Goal: Information Seeking & Learning: Learn about a topic

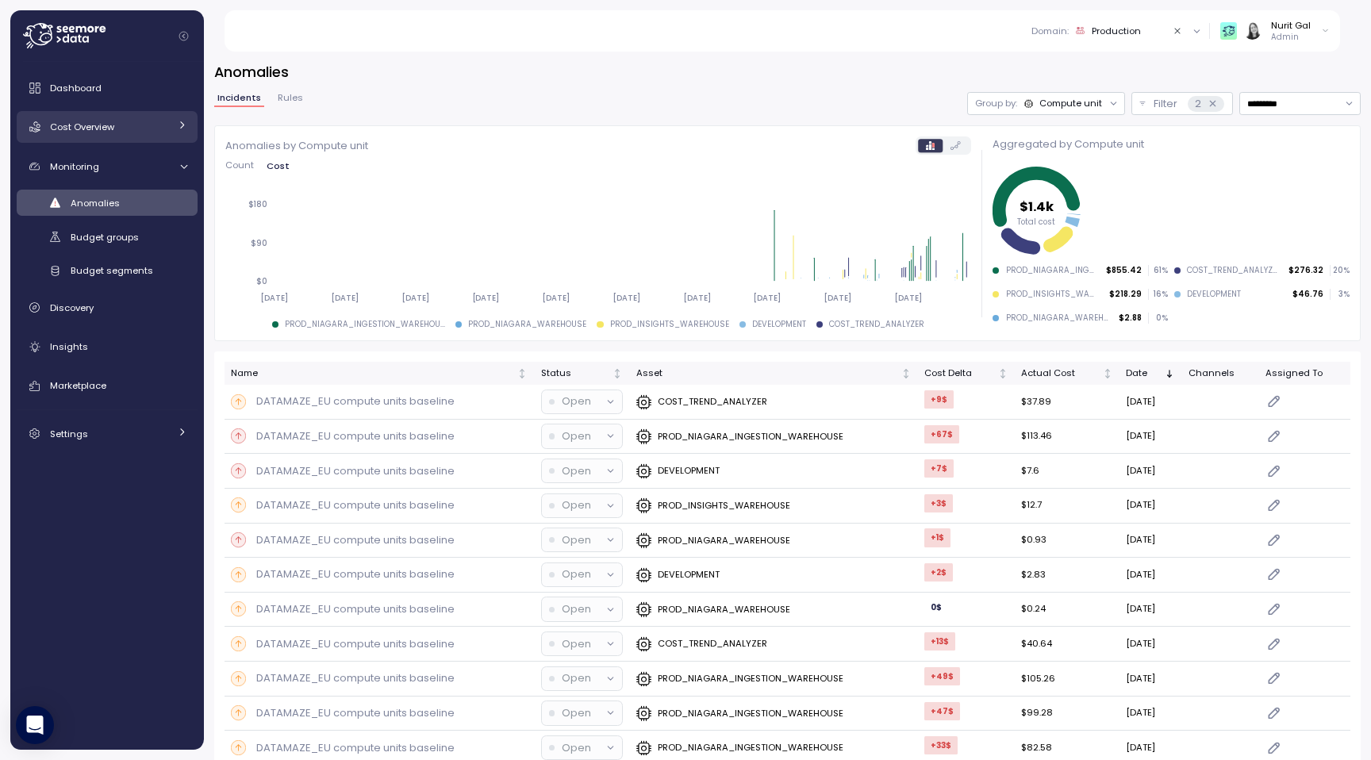
click at [139, 135] on div "Cost Overview" at bounding box center [109, 127] width 119 height 16
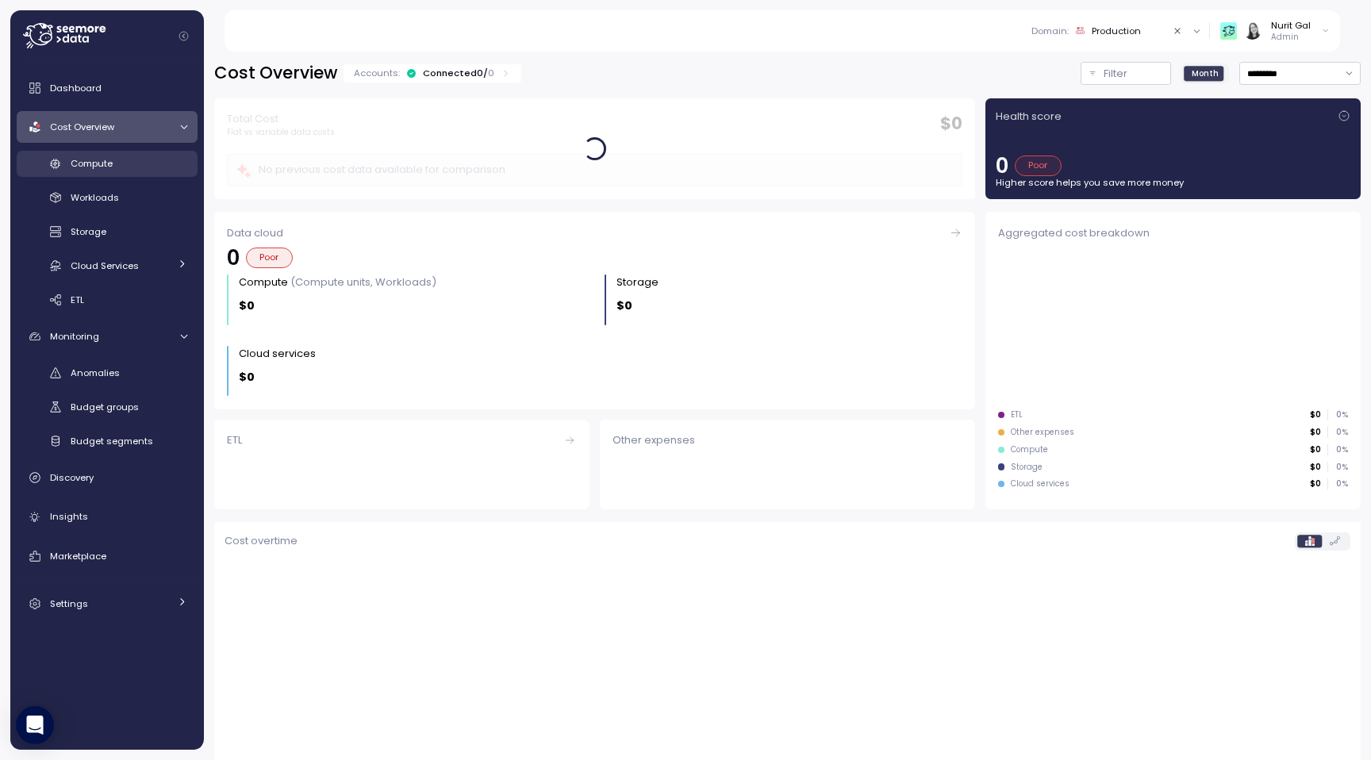
click at [137, 163] on div "Compute" at bounding box center [129, 164] width 117 height 16
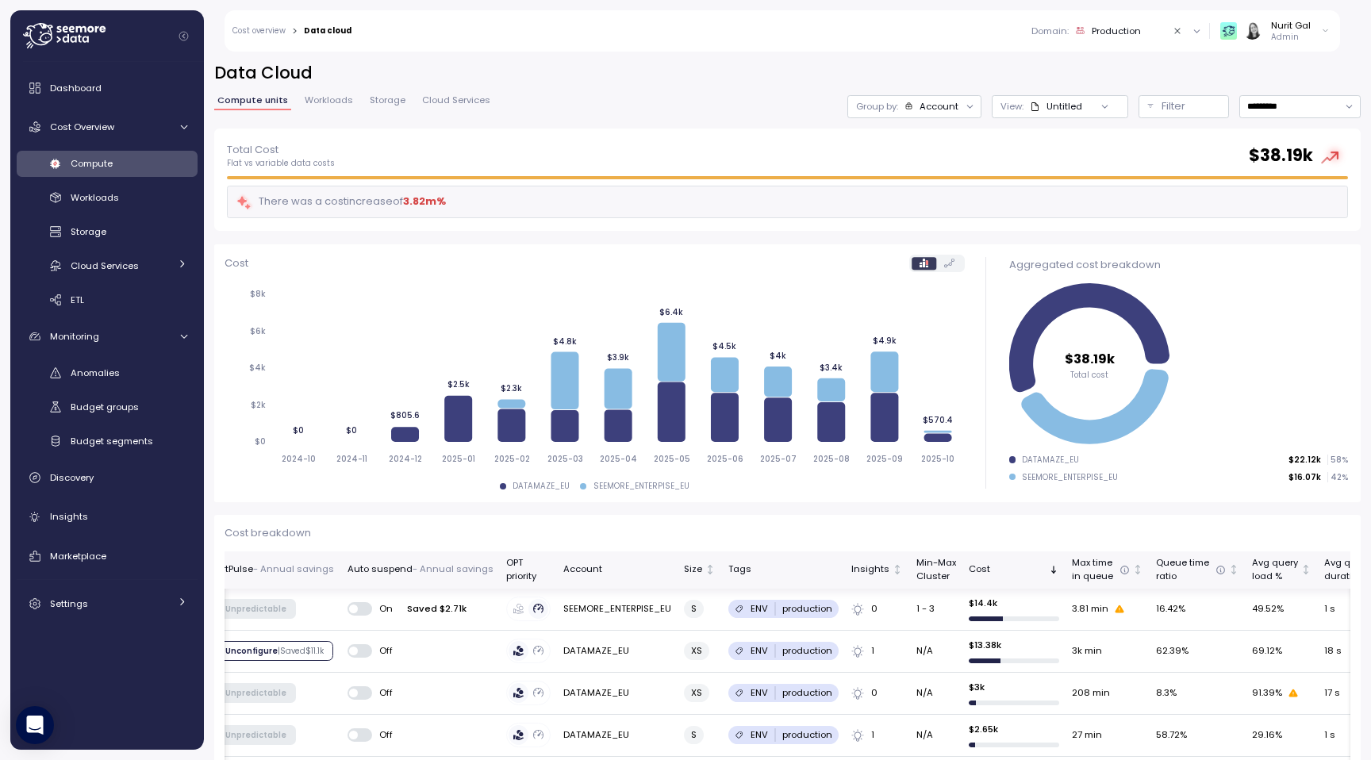
scroll to position [0, 318]
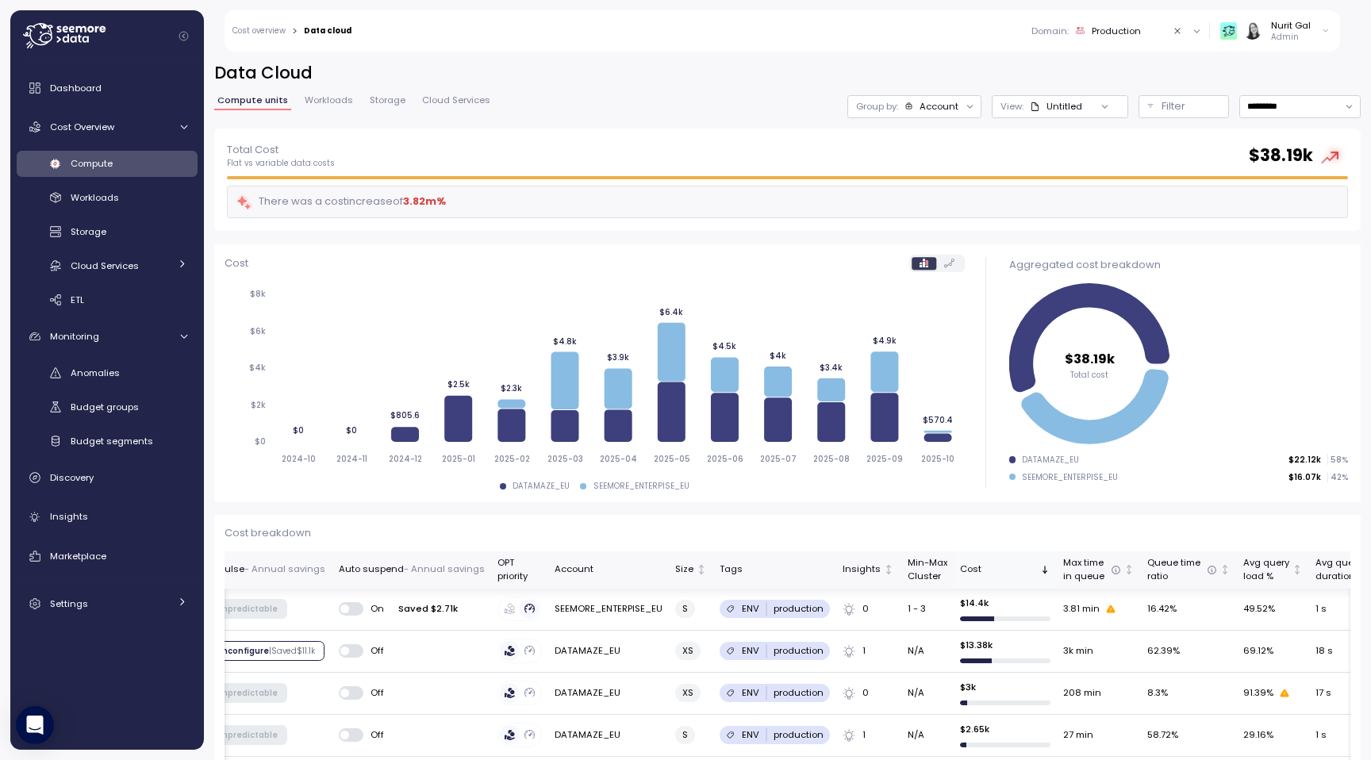
click at [1045, 571] on icon "Sorted descending" at bounding box center [1045, 570] width 0 height 6
click at [1045, 571] on icon "Sorted ascending" at bounding box center [1045, 570] width 0 height 6
click at [978, 567] on div "Cost" at bounding box center [998, 570] width 77 height 14
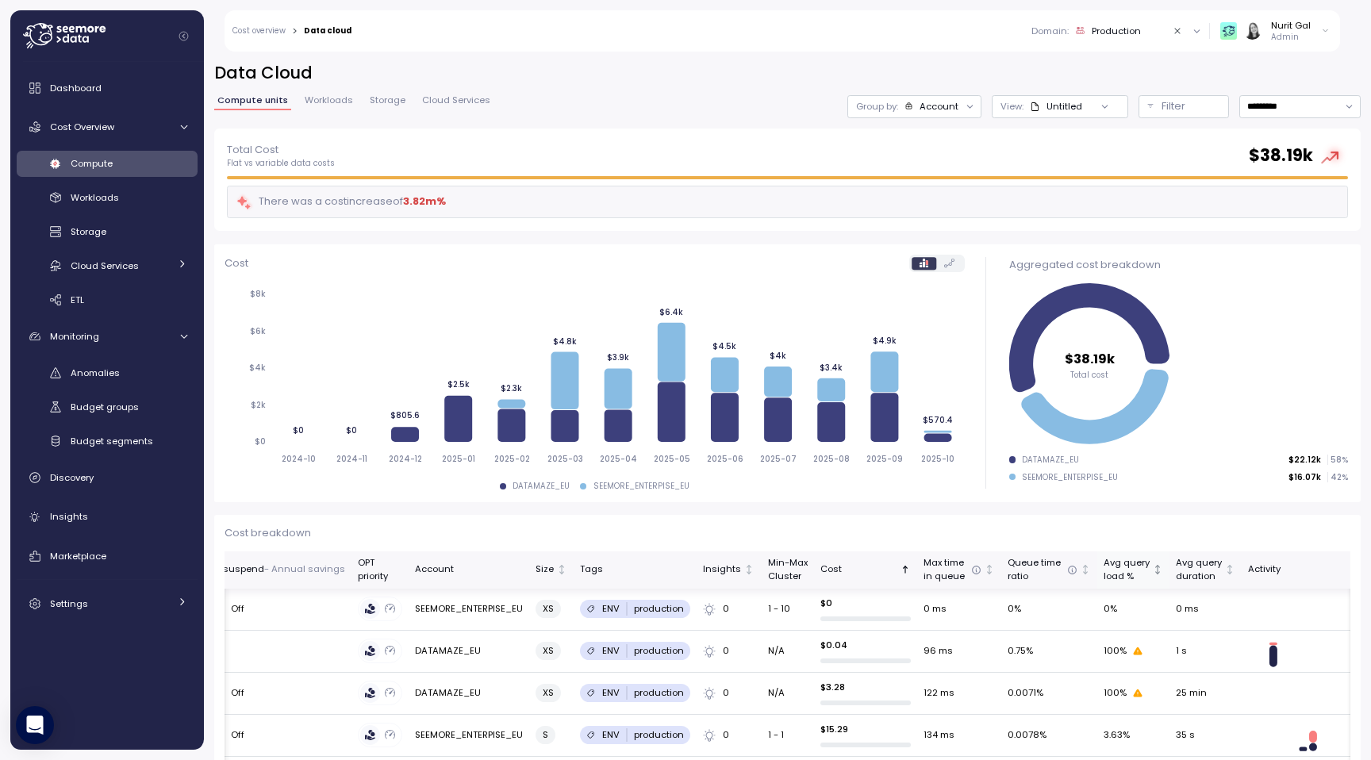
scroll to position [0, 482]
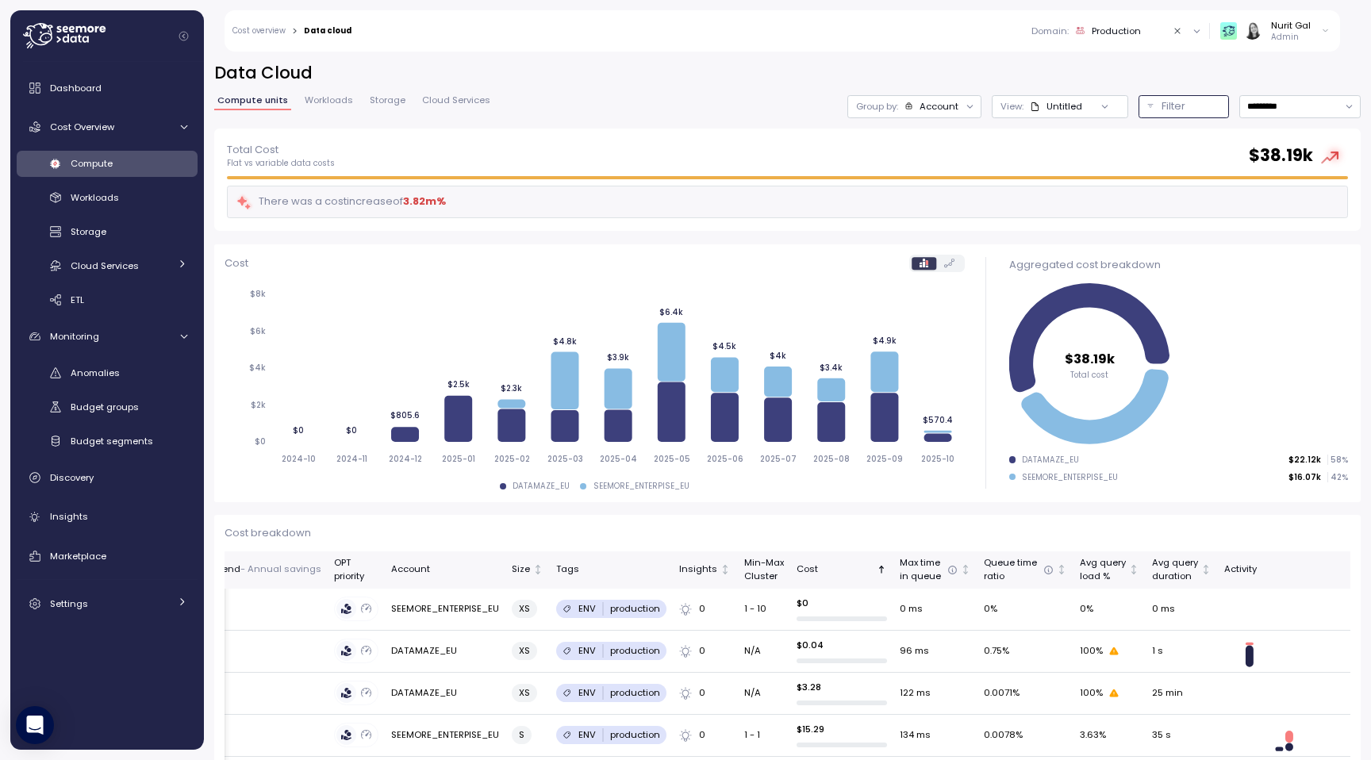
click at [1177, 113] on p "Filter" at bounding box center [1174, 106] width 24 height 16
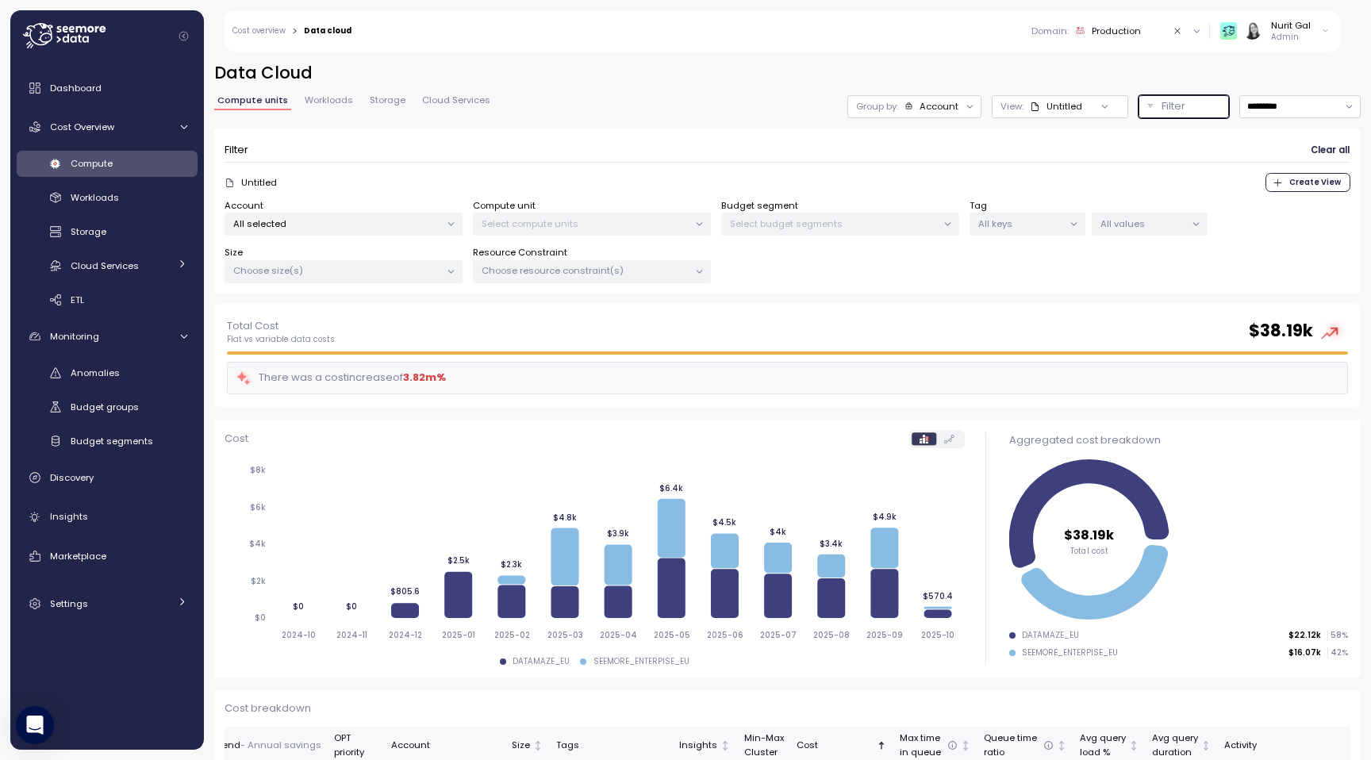
click at [356, 280] on div "Choose size(s)" at bounding box center [344, 271] width 238 height 23
click at [353, 227] on p "All selected" at bounding box center [336, 223] width 207 height 13
click at [577, 276] on p "Choose resource constraint(s)" at bounding box center [585, 270] width 207 height 13
click at [581, 219] on p "Select compute units" at bounding box center [585, 223] width 207 height 13
click at [801, 221] on p "Select budget segments" at bounding box center [833, 223] width 207 height 13
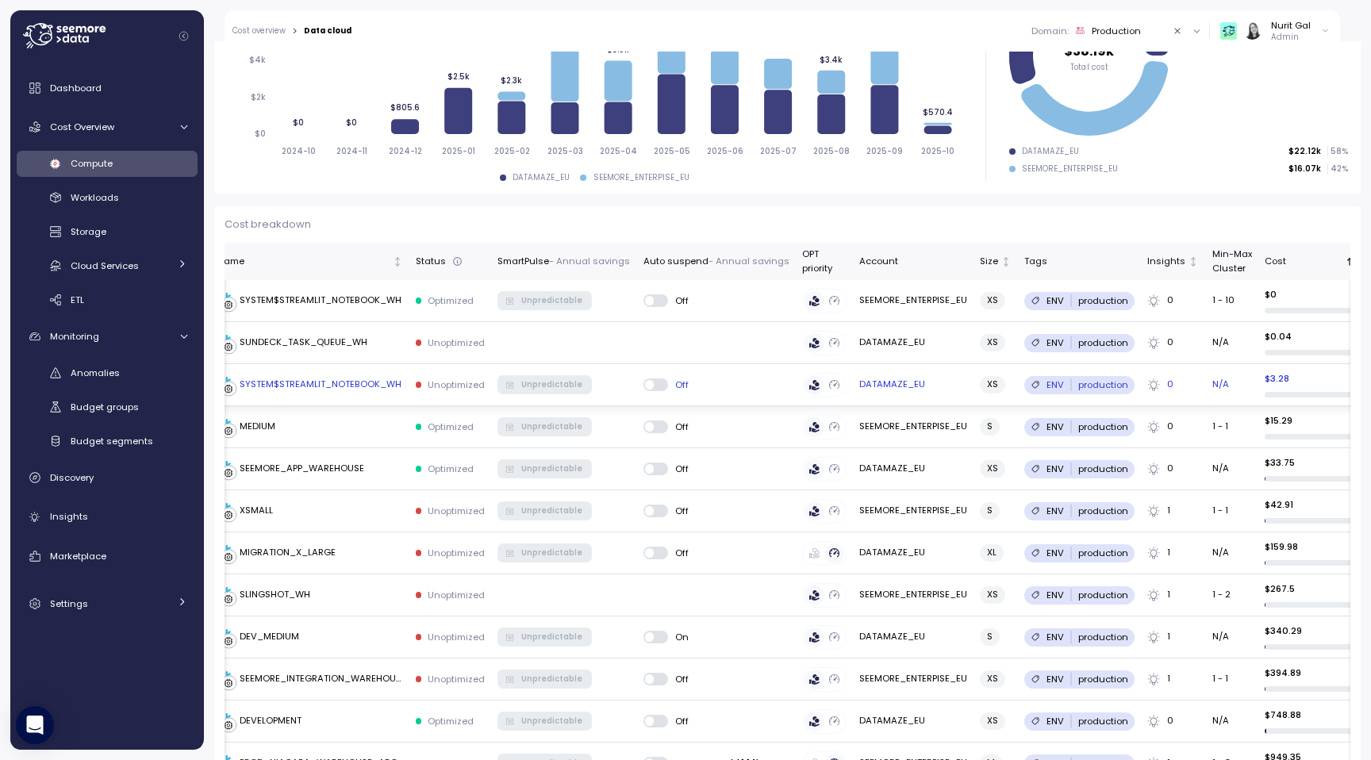
scroll to position [0, 0]
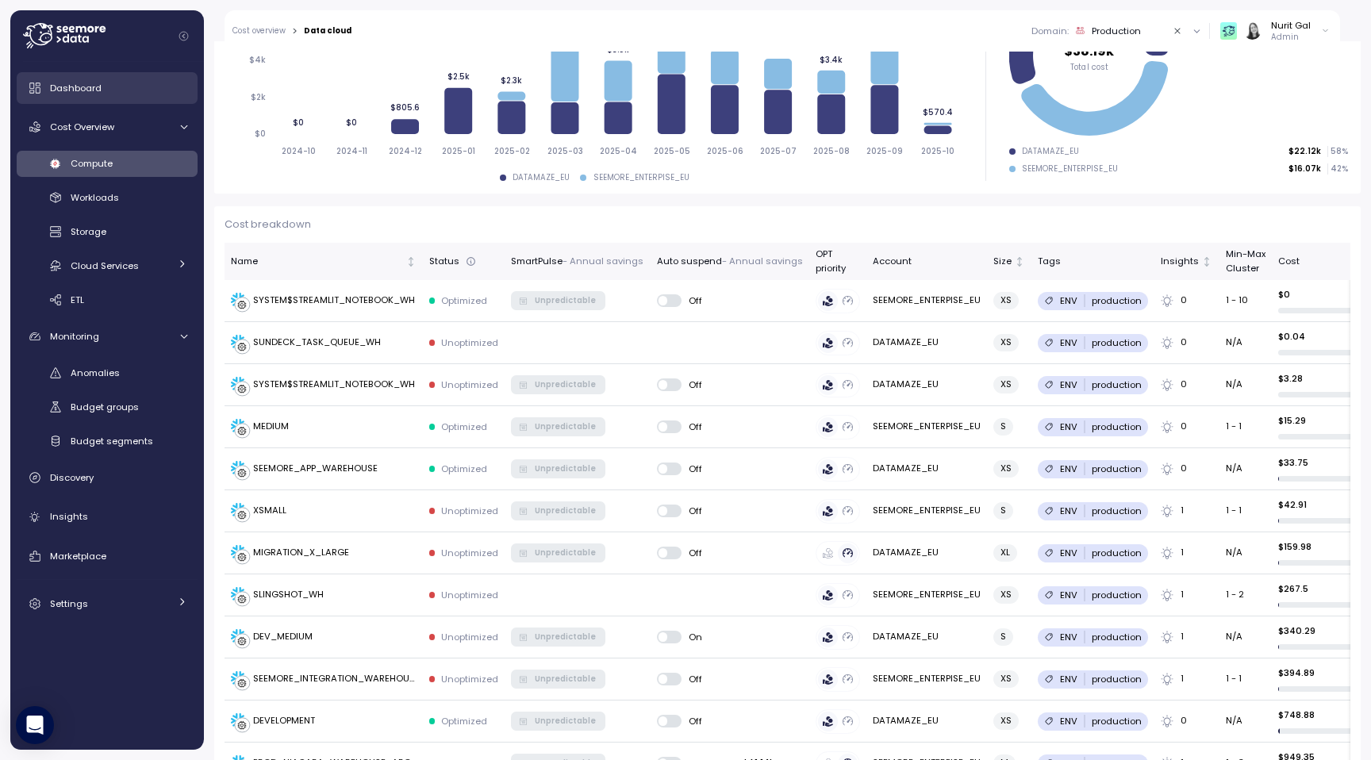
click at [88, 99] on link "Dashboard" at bounding box center [107, 88] width 181 height 32
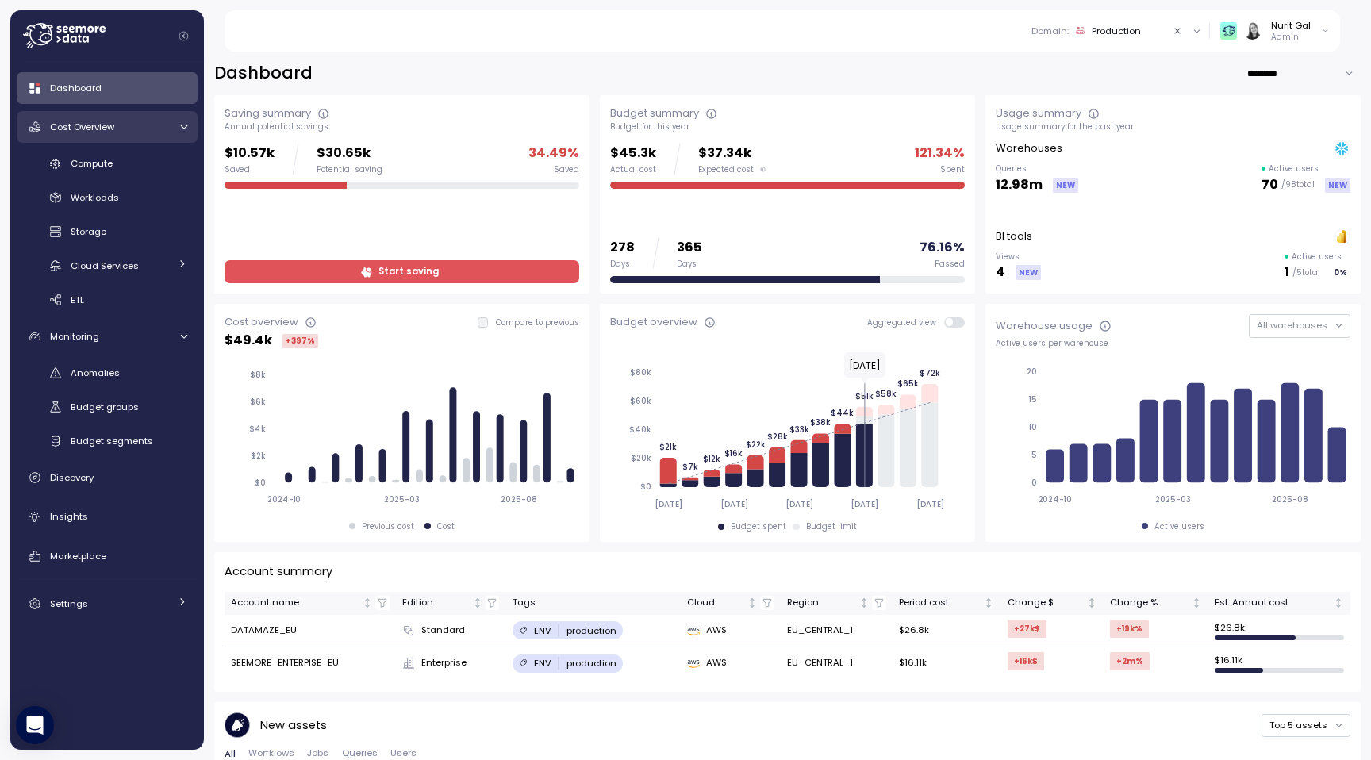
click at [169, 129] on link "Cost Overview" at bounding box center [107, 127] width 181 height 32
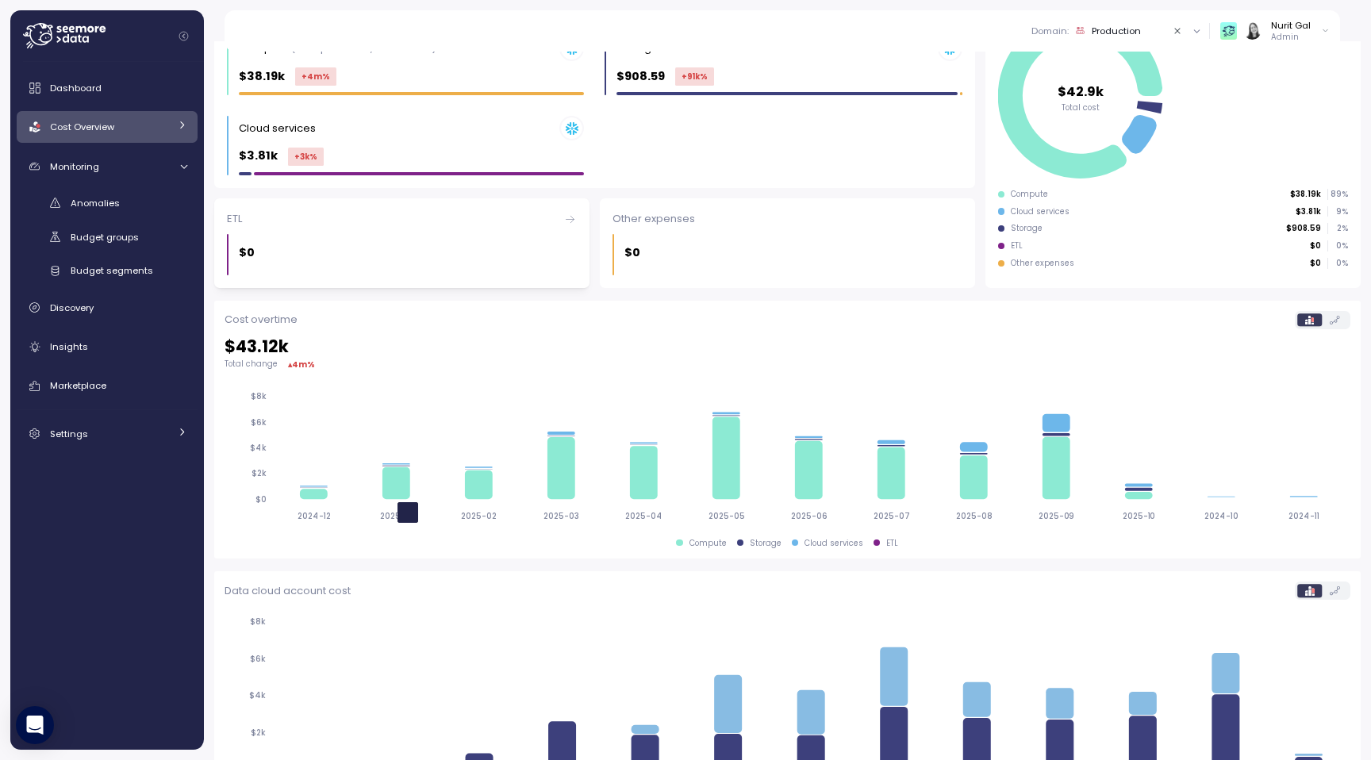
scroll to position [319, 0]
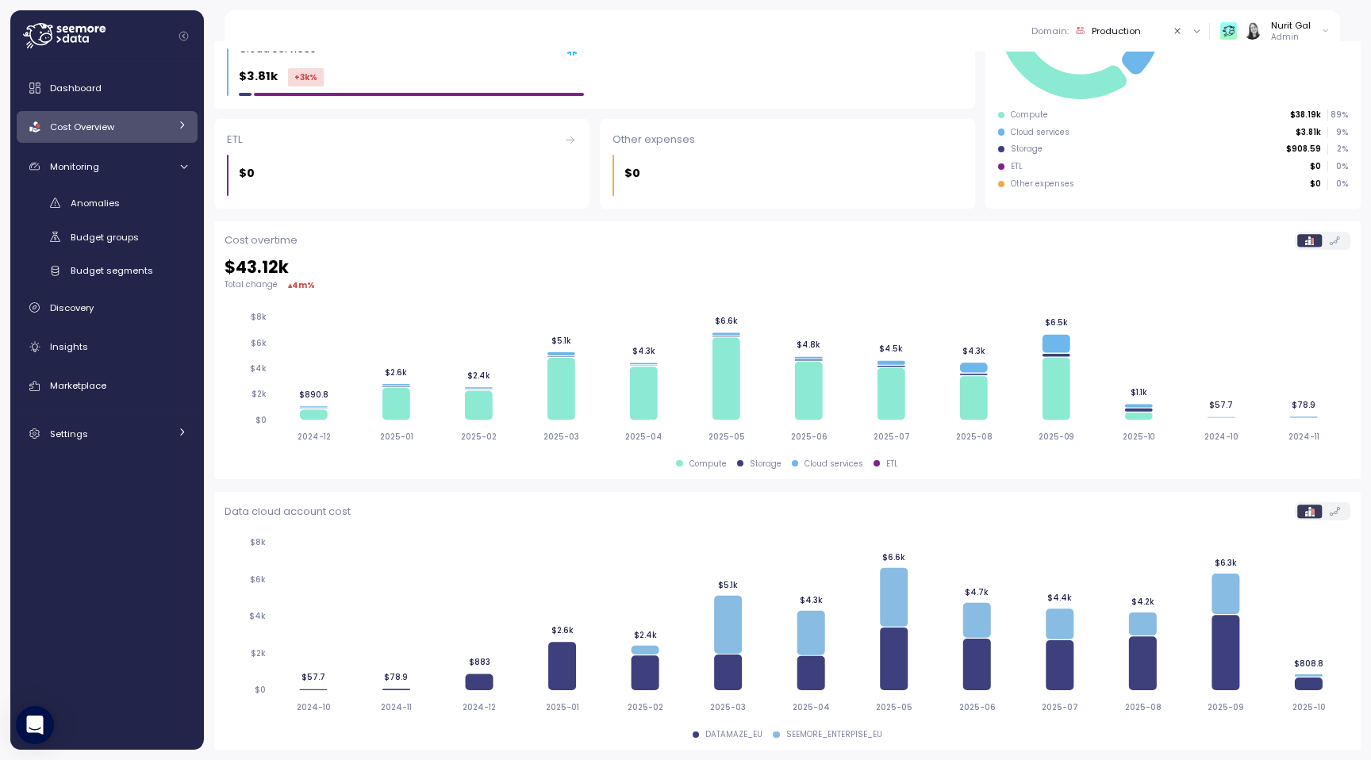
click at [117, 135] on div "Cost Overview" at bounding box center [109, 127] width 119 height 16
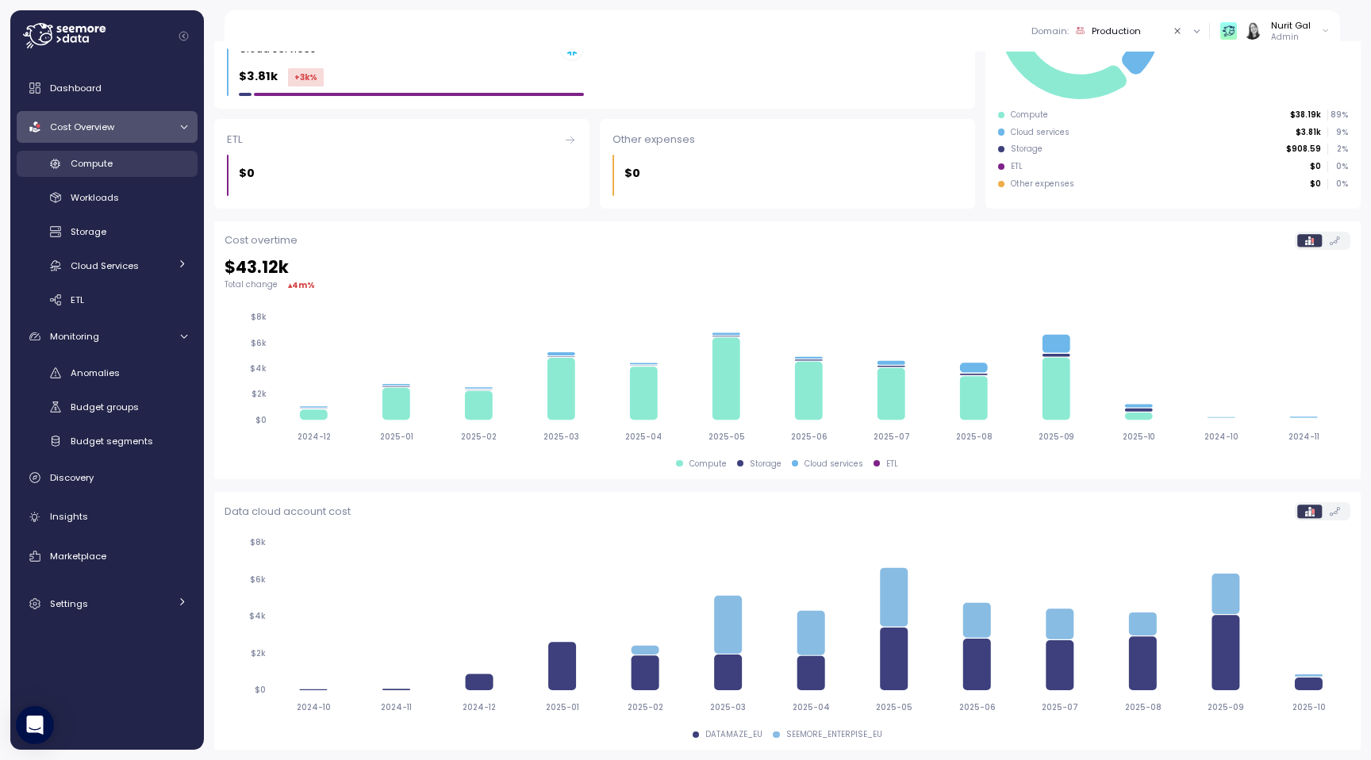
click at [106, 165] on span "Compute" at bounding box center [92, 163] width 42 height 13
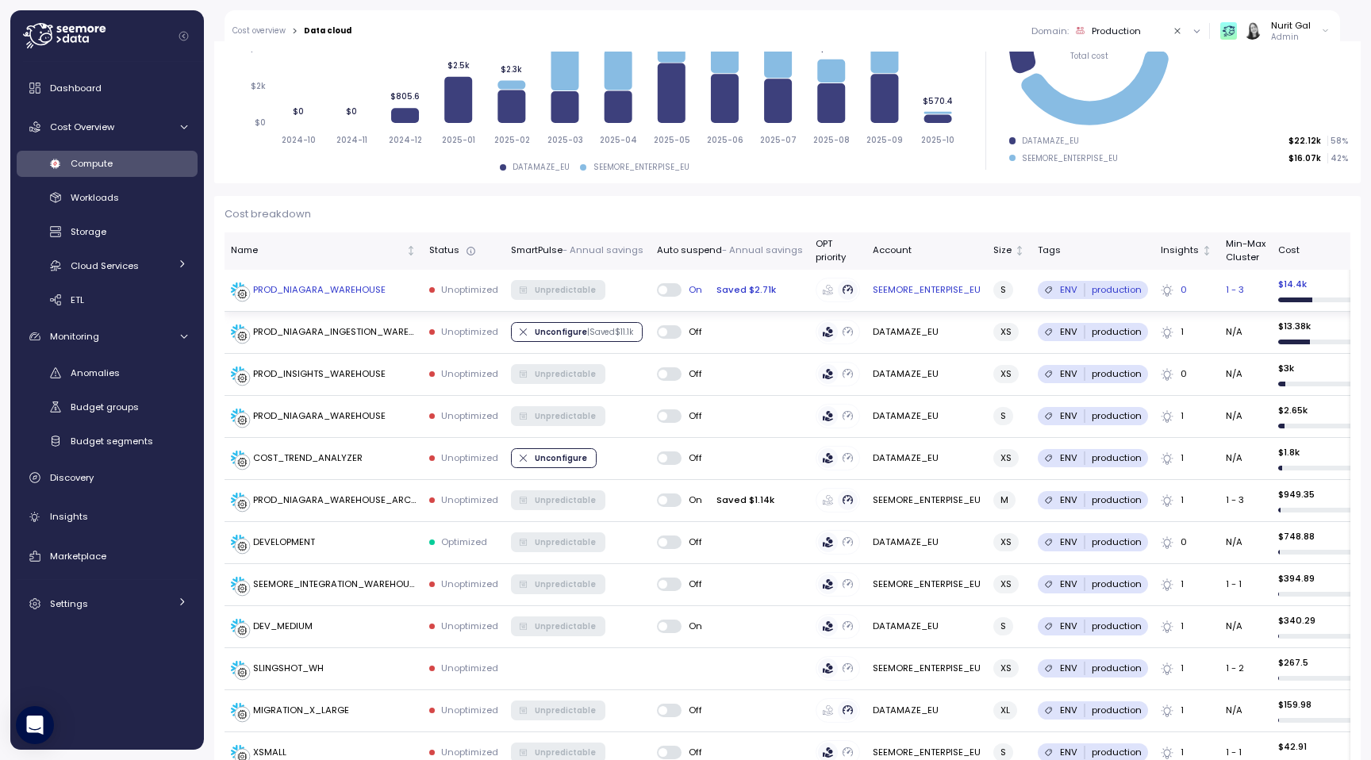
click at [338, 295] on div "PROD_NIAGARA_WAREHOUSE" at bounding box center [319, 290] width 133 height 14
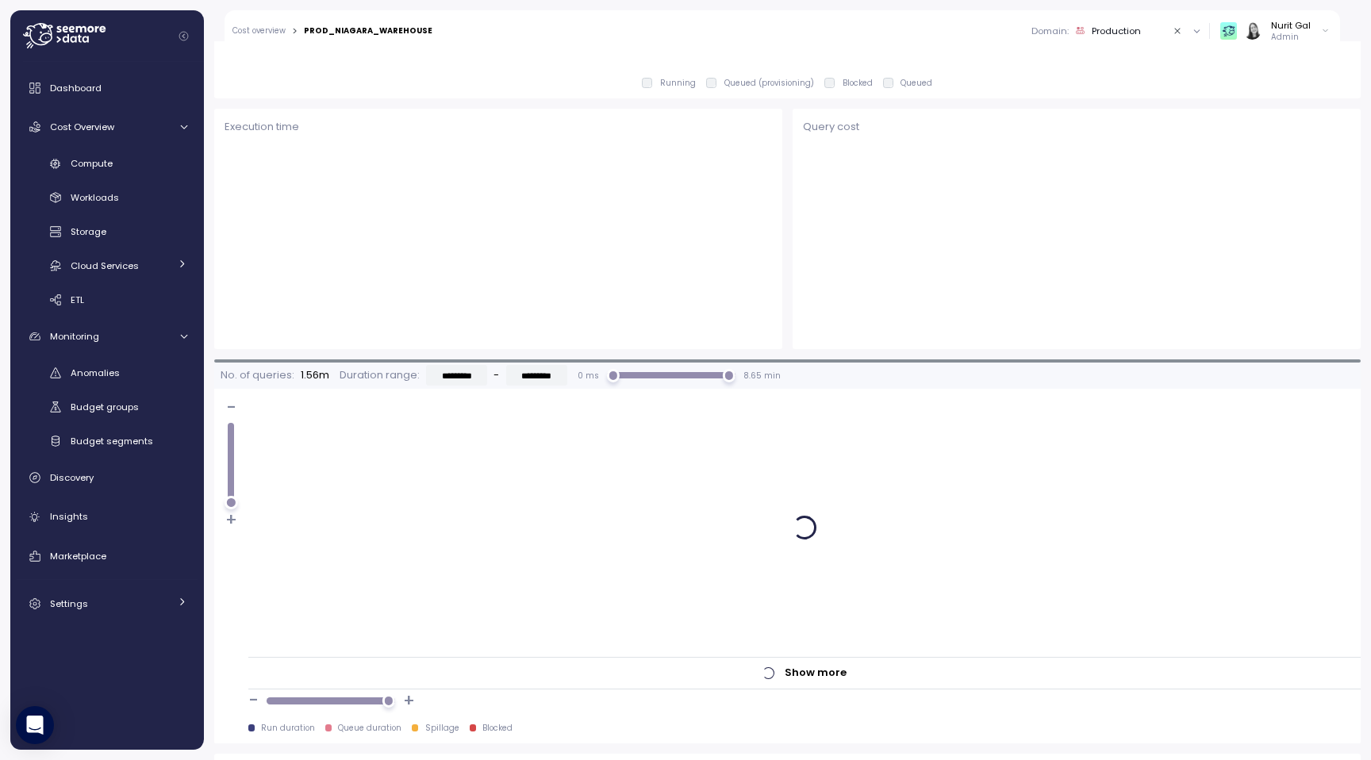
scroll to position [1213, 0]
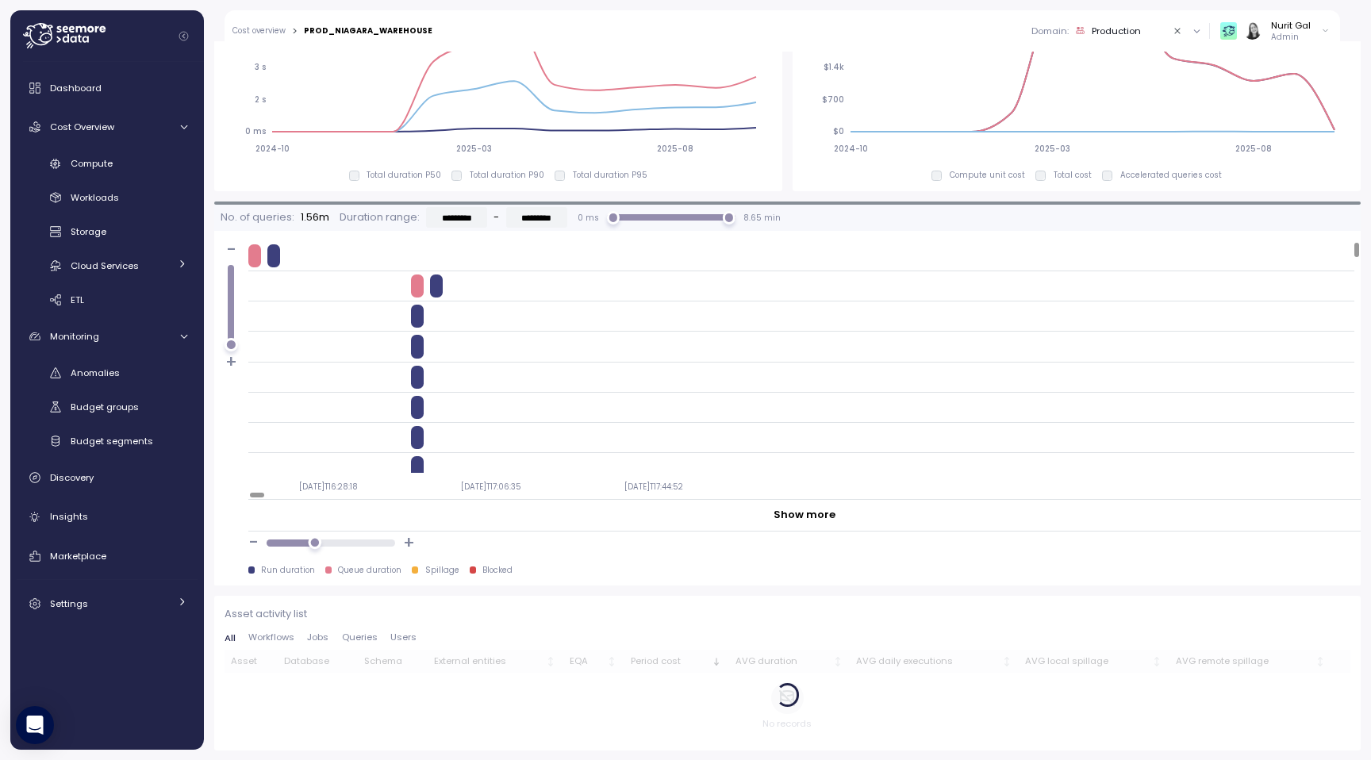
drag, startPoint x: 298, startPoint y: 542, endPoint x: 314, endPoint y: 543, distance: 15.9
click at [314, 543] on div at bounding box center [331, 543] width 116 height 6
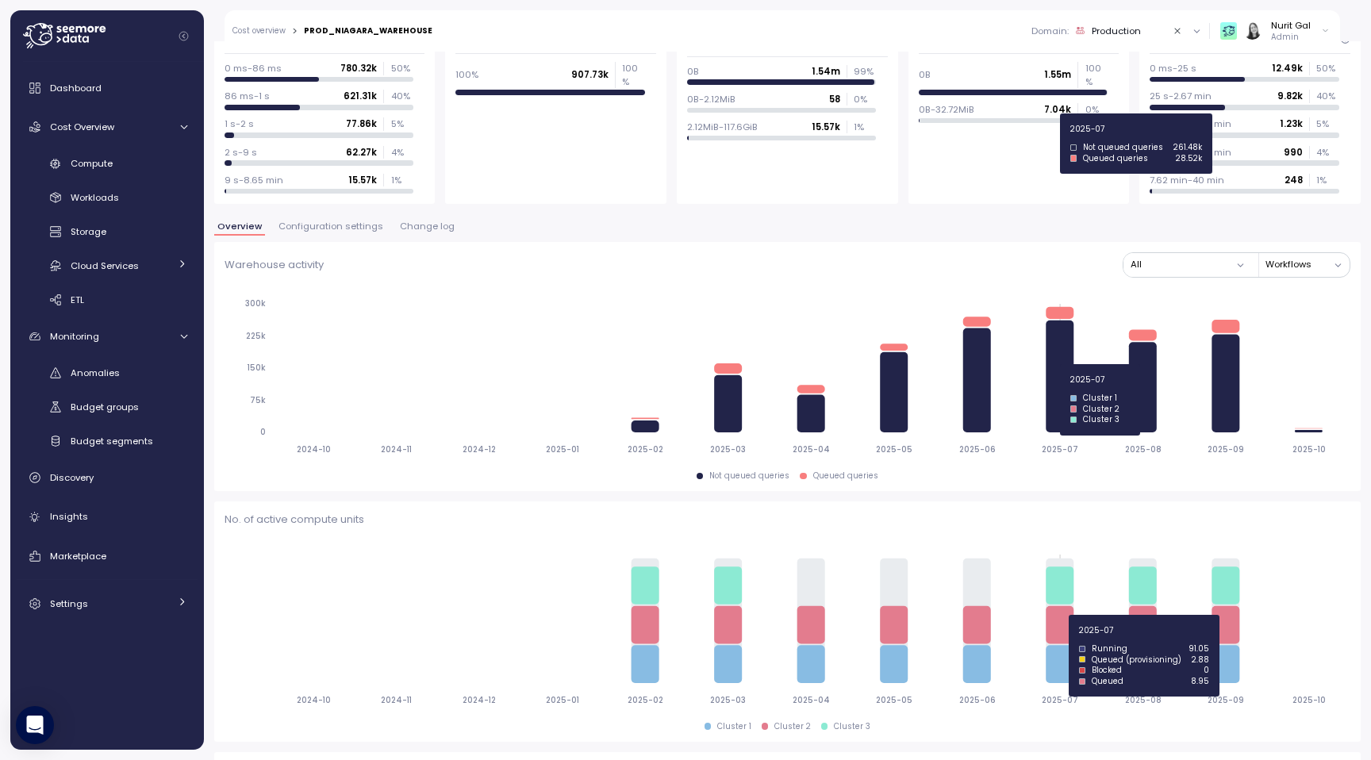
scroll to position [0, 0]
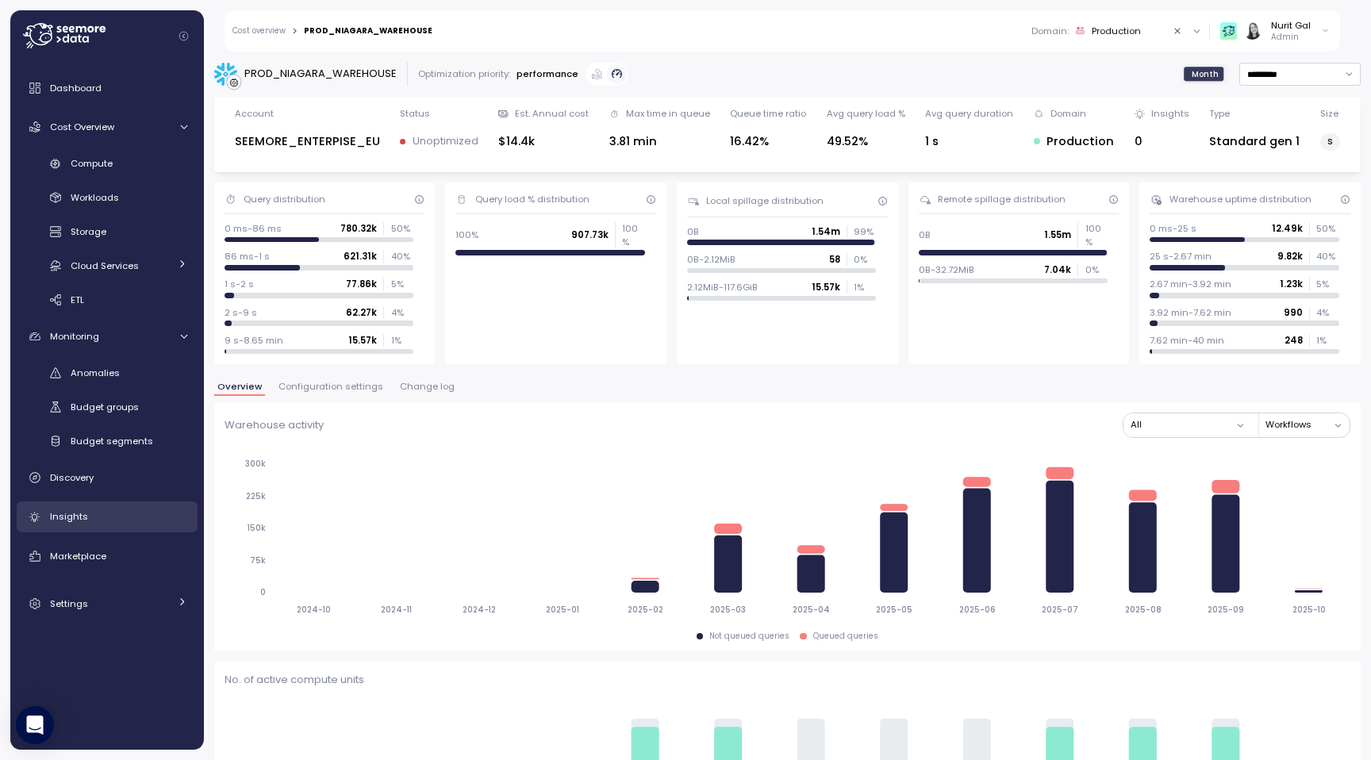
click at [101, 523] on div "Insights" at bounding box center [118, 517] width 137 height 16
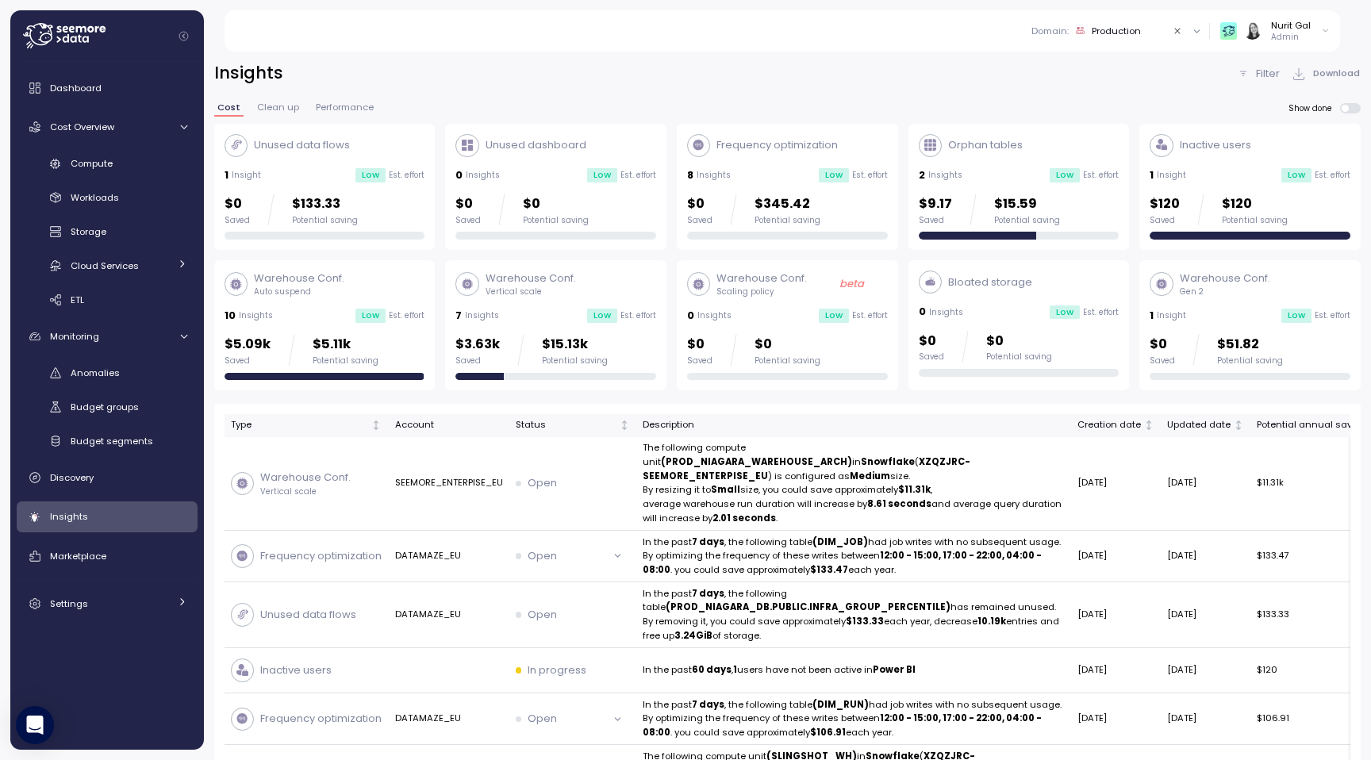
click at [1252, 63] on div "Filter Download" at bounding box center [1299, 73] width 124 height 23
click at [1252, 67] on div "Filter" at bounding box center [1258, 74] width 43 height 16
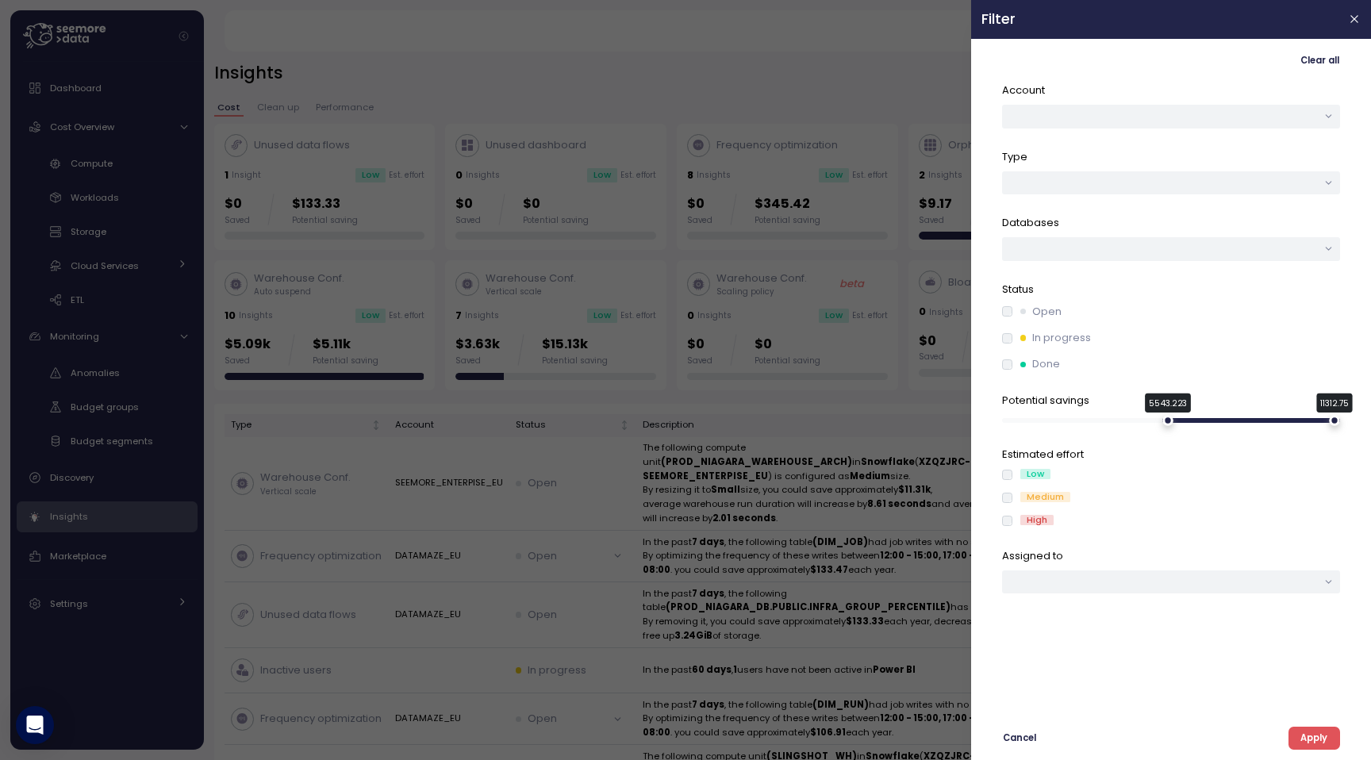
drag, startPoint x: 1010, startPoint y: 420, endPoint x: 1165, endPoint y: 397, distance: 156.4
click at [1166, 397] on div "Potential savings 5543.223 11312.75" at bounding box center [1171, 409] width 338 height 33
drag, startPoint x: 1336, startPoint y: 424, endPoint x: 1225, endPoint y: 421, distance: 110.3
click at [1225, 421] on div "7466.382" at bounding box center [1223, 420] width 11 height 11
drag, startPoint x: 1167, startPoint y: 422, endPoint x: 1088, endPoint y: 424, distance: 78.6
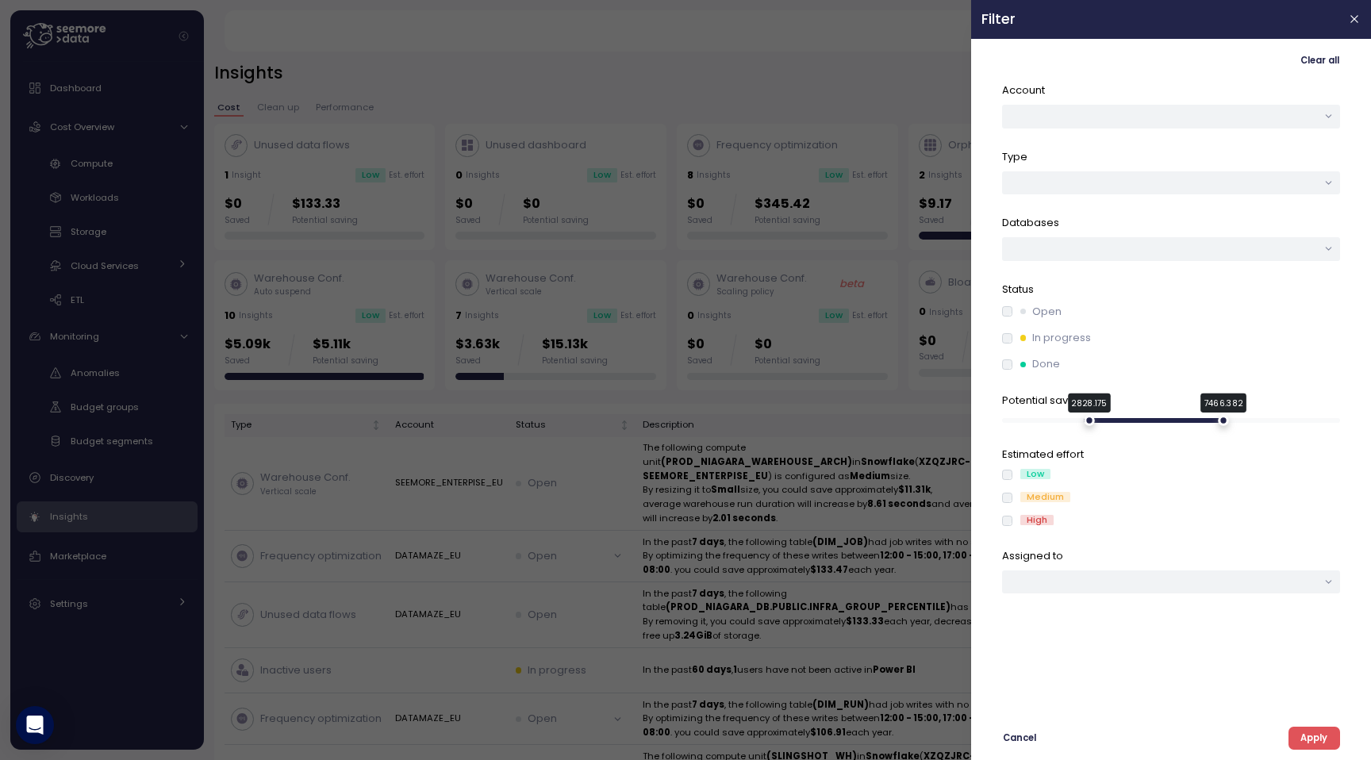
click at [1088, 425] on div "2828.175" at bounding box center [1089, 420] width 11 height 11
drag, startPoint x: 1089, startPoint y: 422, endPoint x: 1113, endPoint y: 432, distance: 25.6
click at [1113, 432] on div "Account Type Databases Status Open In progress Done Potential savings 3620.064 …" at bounding box center [1171, 393] width 338 height 621
drag, startPoint x: 1113, startPoint y: 421, endPoint x: 1081, endPoint y: 421, distance: 31.7
click at [1107, 421] on div "3620.064" at bounding box center [1112, 420] width 11 height 11
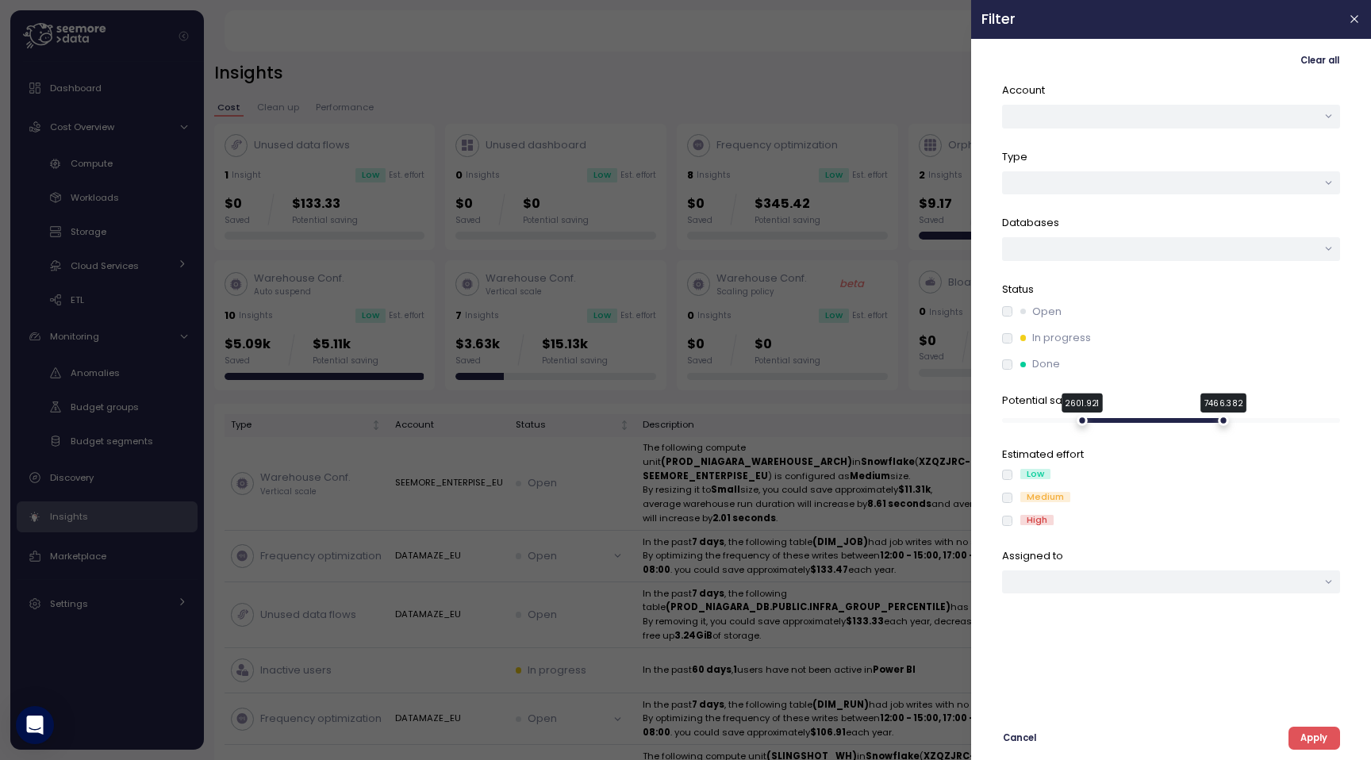
click at [1082, 418] on div "2601.921" at bounding box center [1083, 420] width 11 height 11
click at [1080, 406] on p "Potential savings" at bounding box center [1171, 401] width 338 height 16
click at [1086, 421] on div "2601.921" at bounding box center [1083, 421] width 10 height 10
